Goal: Information Seeking & Learning: Learn about a topic

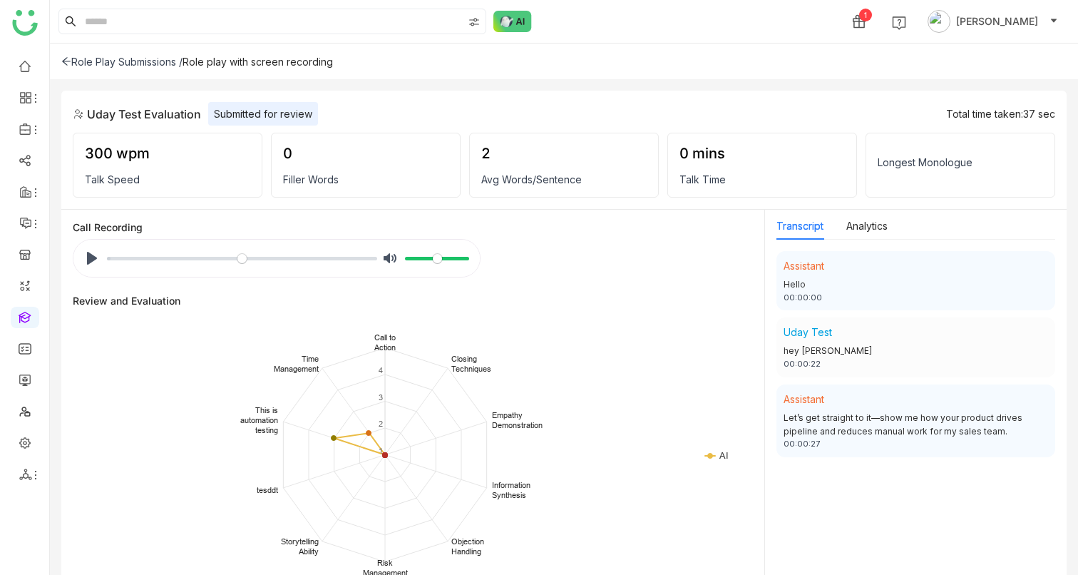
click at [147, 68] on div "Role Play Submissions / Role play with screen recording" at bounding box center [564, 61] width 1028 height 36
click at [146, 60] on div "Role Play Submissions /" at bounding box center [121, 62] width 121 height 12
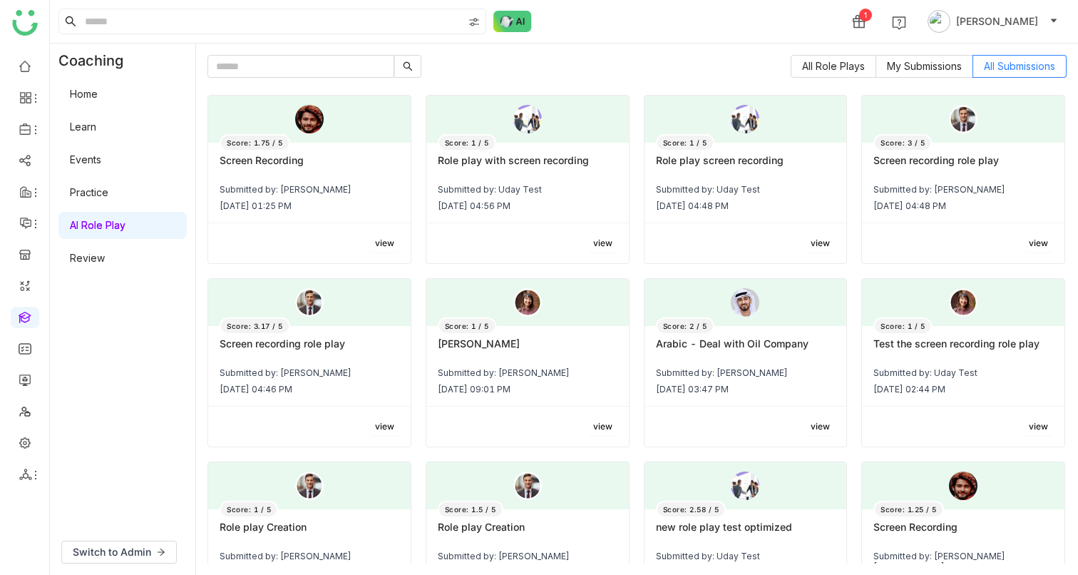
click at [597, 246] on span "view" at bounding box center [602, 244] width 19 height 14
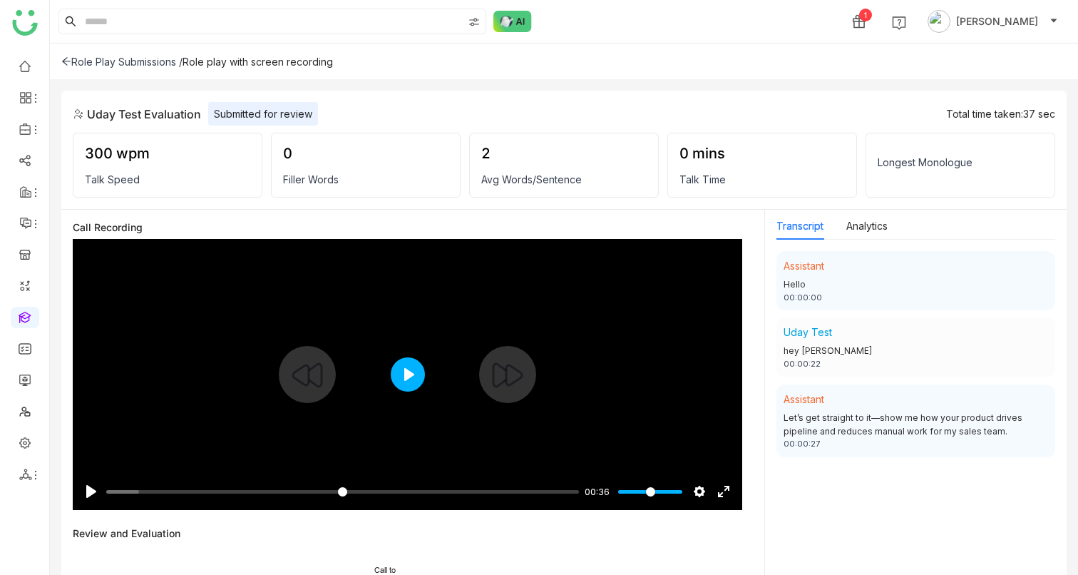
click at [394, 365] on button "Play" at bounding box center [408, 374] width 34 height 34
type input "***"
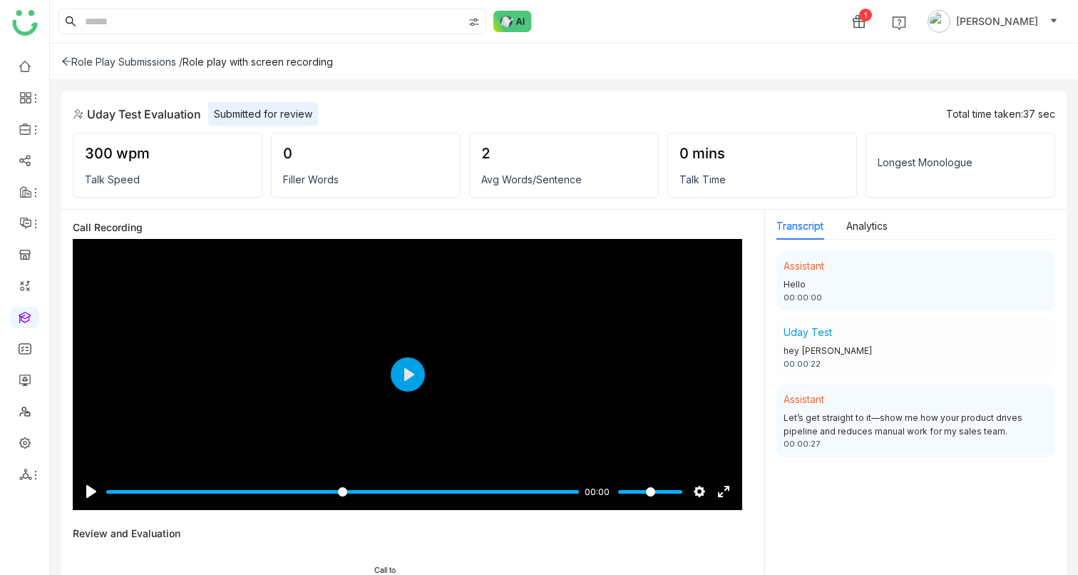
click at [158, 63] on div "Role Play Submissions /" at bounding box center [121, 62] width 121 height 12
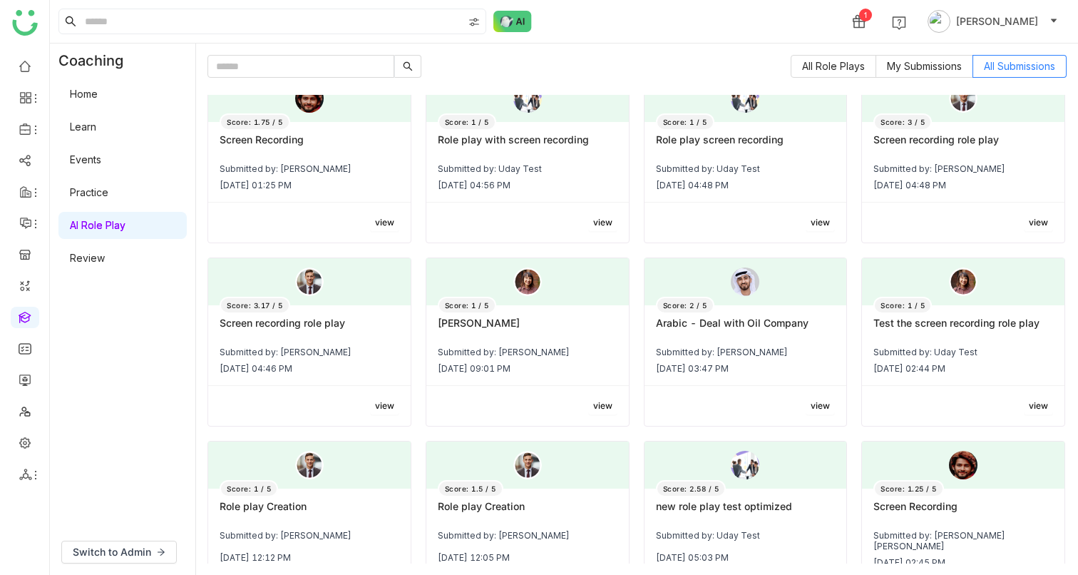
scroll to position [29, 0]
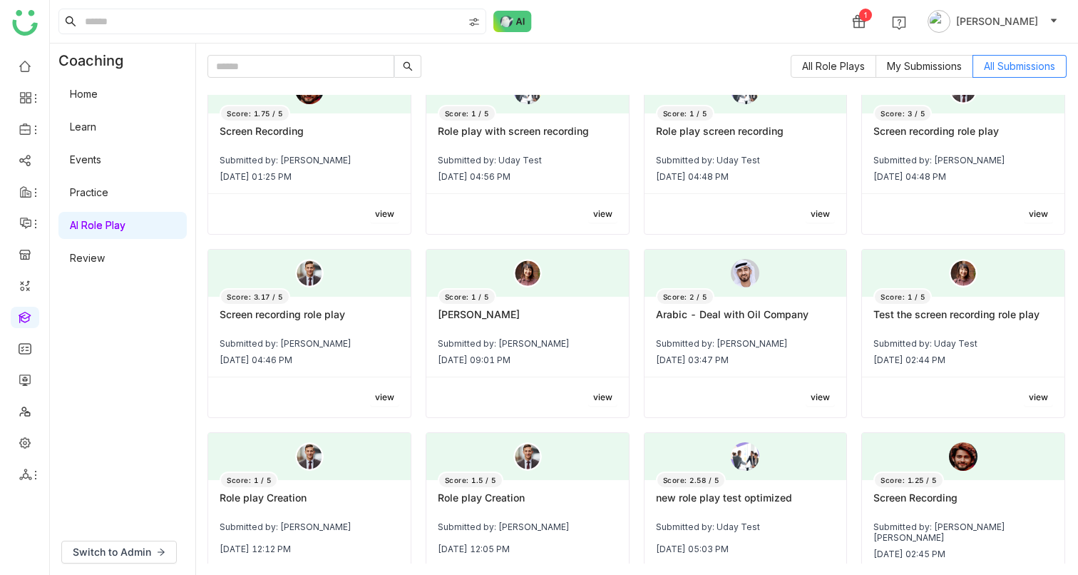
click at [1035, 213] on span "view" at bounding box center [1038, 214] width 19 height 14
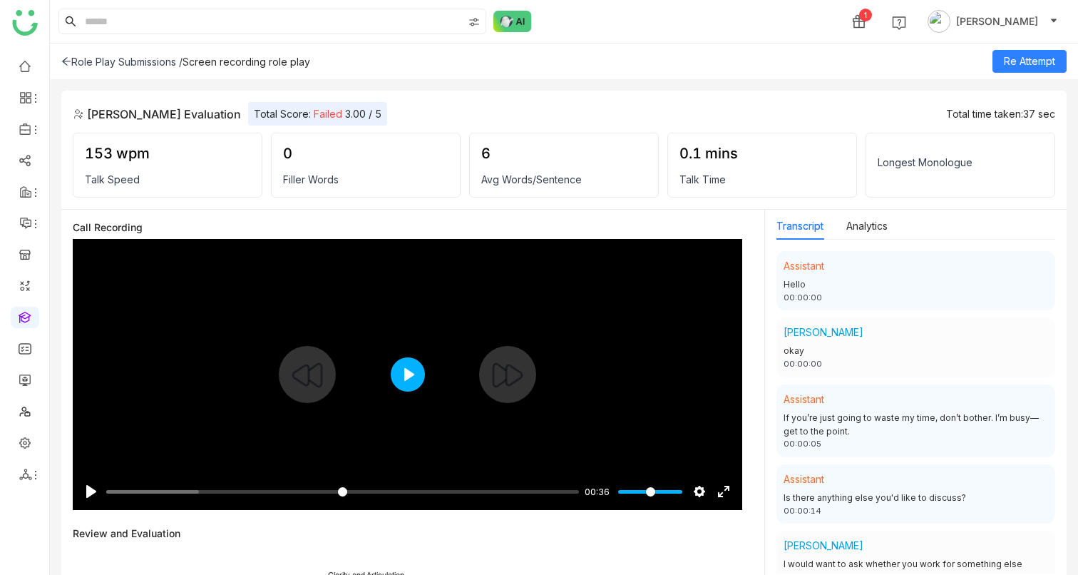
click at [411, 365] on button "Play" at bounding box center [408, 374] width 34 height 34
click at [262, 365] on input "Seek" at bounding box center [339, 492] width 467 height 14
click at [304, 365] on input "Seek" at bounding box center [339, 492] width 467 height 14
click at [362, 365] on input "Seek" at bounding box center [339, 492] width 467 height 14
click at [399, 365] on input "Seek" at bounding box center [339, 492] width 467 height 14
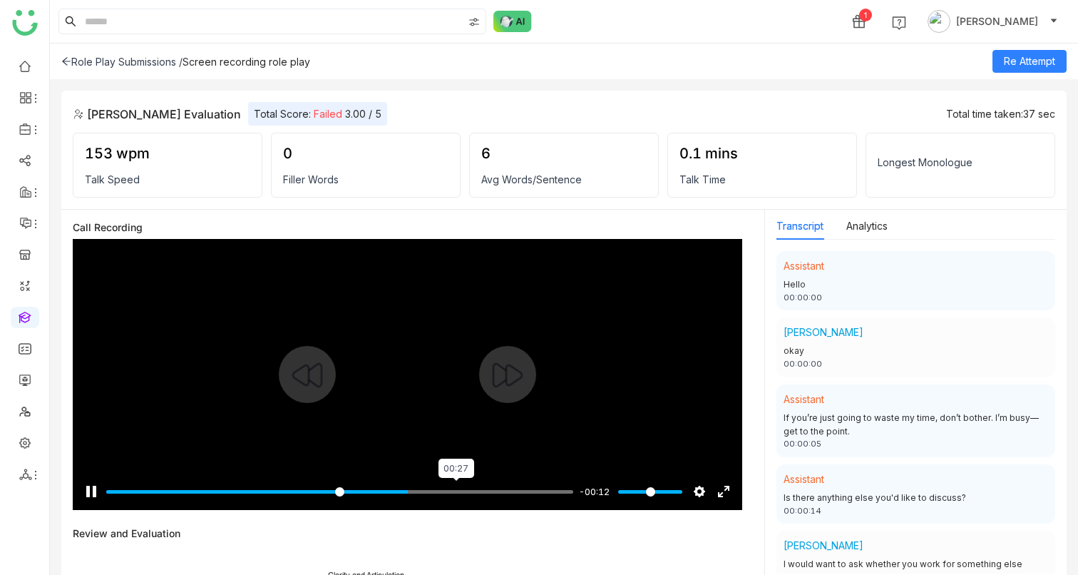
click at [456, 365] on input "Seek" at bounding box center [339, 492] width 467 height 14
type input "***"
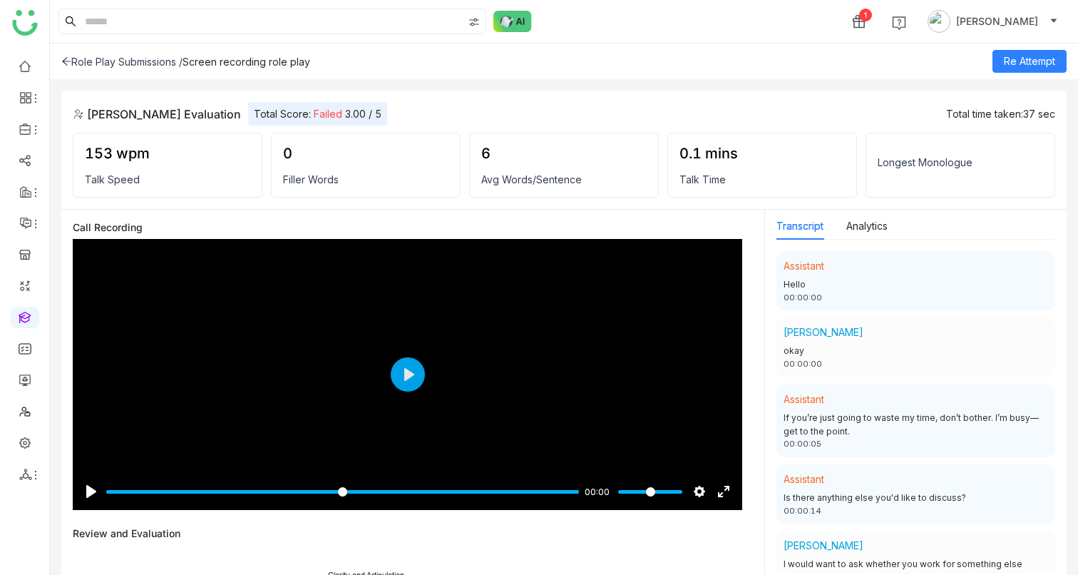
click at [152, 59] on div "Role Play Submissions /" at bounding box center [121, 62] width 121 height 12
